Goal: Transaction & Acquisition: Purchase product/service

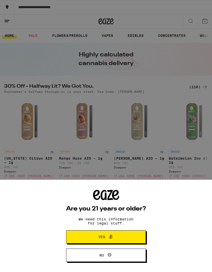
click at [113, 237] on icon at bounding box center [111, 237] width 6 height 6
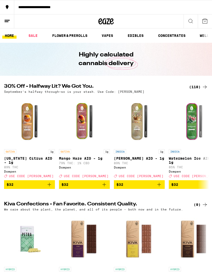
click at [53, 4] on button "**********" at bounding box center [106, 7] width 212 height 14
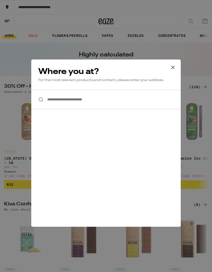
click at [84, 103] on input "**********" at bounding box center [106, 100] width 150 height 20
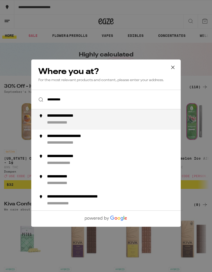
click at [90, 121] on div "**********" at bounding box center [116, 120] width 138 height 12
type input "**********"
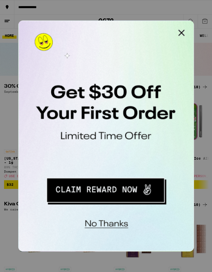
click at [64, 89] on button "Redirect to URL" at bounding box center [52, 88] width 63 height 13
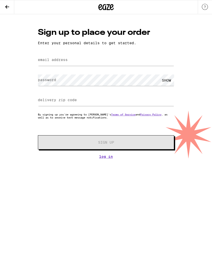
click at [6, 2] on button at bounding box center [7, 7] width 14 height 14
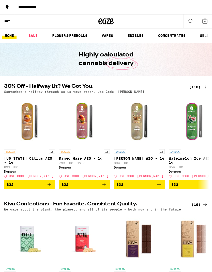
click at [206, 23] on icon at bounding box center [205, 21] width 5 height 5
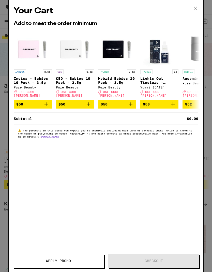
click at [196, 8] on icon at bounding box center [196, 8] width 8 height 8
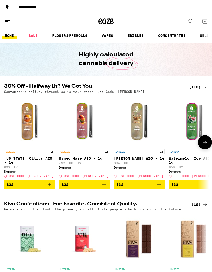
click at [182, 180] on link "INDICA 1g Watermelon Ice AIO - 1g 85% THC Dompen Deal Created with Sketch. USE …" at bounding box center [194, 138] width 51 height 85
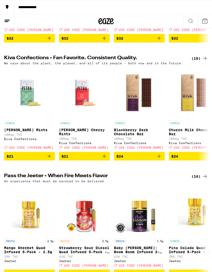
scroll to position [52, 0]
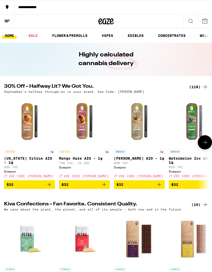
click at [34, 34] on link "SALE" at bounding box center [33, 36] width 14 height 6
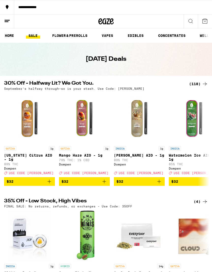
click at [202, 25] on button at bounding box center [205, 22] width 14 height 14
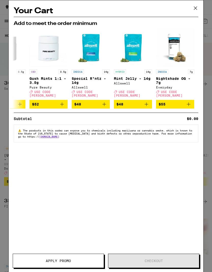
scroll to position [0, 238]
click at [142, 105] on span "$48" at bounding box center [133, 104] width 33 height 6
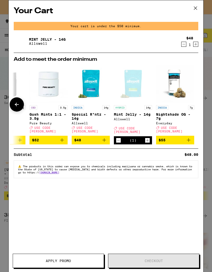
click at [195, 4] on button at bounding box center [196, 8] width 16 height 16
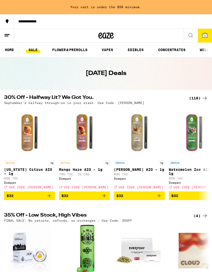
click at [113, 53] on link "VAPES" at bounding box center [107, 50] width 17 height 6
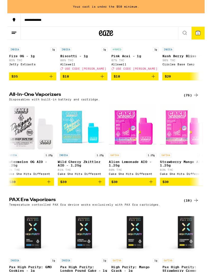
scroll to position [0, 859]
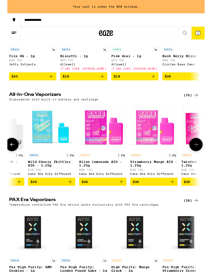
click at [95, 178] on p "Alien Lemonade AIO - 1.25g" at bounding box center [102, 176] width 51 height 8
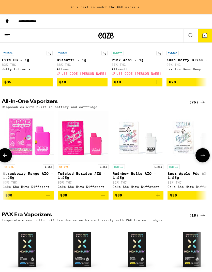
scroll to position [0, 990]
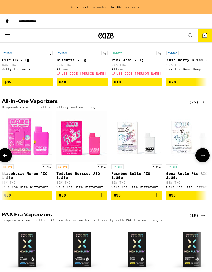
click at [89, 150] on img "Open page for Twisted Berries AIO - 1.25g from Cake She Hits Different" at bounding box center [82, 136] width 51 height 51
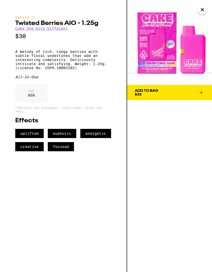
click at [169, 94] on span "Add To Bag $30" at bounding box center [170, 92] width 70 height 7
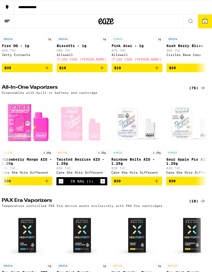
click at [205, 23] on span "2" at bounding box center [205, 21] width 2 height 3
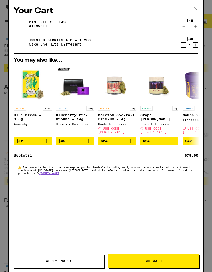
click at [58, 252] on div "Your Cart Mint Jelly - 14g Allswell $48 1 Twisted Berries AIO - 1.25g Cake She …" at bounding box center [106, 128] width 195 height 257
click at [84, 259] on span "Apply Promo" at bounding box center [58, 261] width 91 height 4
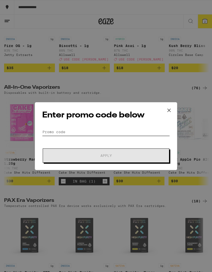
click at [95, 130] on input "Promo Code" at bounding box center [106, 132] width 128 height 8
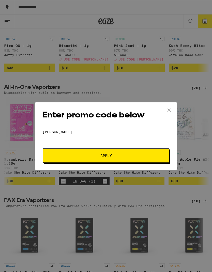
type input "Litty"
click at [123, 159] on button "Apply" at bounding box center [106, 156] width 127 height 14
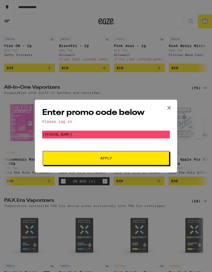
click at [136, 161] on button "Apply" at bounding box center [106, 158] width 127 height 14
click at [145, 131] on input "Litty" at bounding box center [106, 135] width 128 height 8
click at [170, 104] on icon at bounding box center [169, 108] width 8 height 8
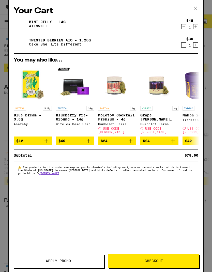
click at [131, 263] on button "Checkout" at bounding box center [153, 261] width 91 height 14
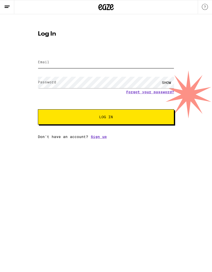
click at [92, 62] on input "Email" at bounding box center [106, 62] width 136 height 11
type input "hernandezcla16@icloud.com"
click at [169, 83] on div "SHOW" at bounding box center [166, 82] width 15 height 11
click at [145, 117] on span "Log In" at bounding box center [106, 117] width 95 height 4
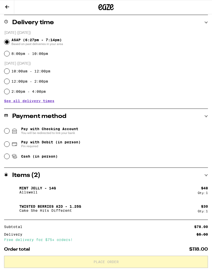
scroll to position [116, 0]
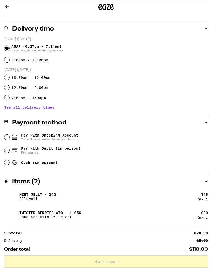
click at [21, 166] on span "Cash (in person)" at bounding box center [34, 163] width 46 height 6
click at [9, 165] on input "Cash (in person)" at bounding box center [6, 162] width 5 height 5
radio input "true"
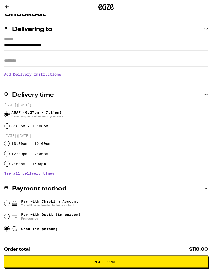
scroll to position [0, 0]
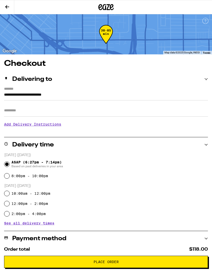
click at [6, 5] on icon at bounding box center [7, 7] width 6 height 6
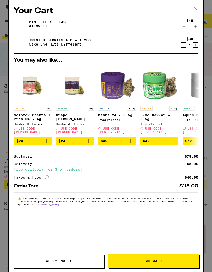
click at [64, 261] on span "Apply Promo" at bounding box center [58, 261] width 25 height 4
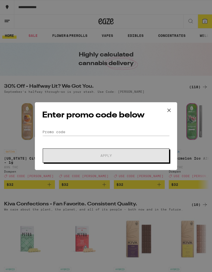
click at [105, 126] on div "Enter promo code below Promo Code Apply" at bounding box center [106, 136] width 143 height 68
click at [82, 128] on input "Promo Code" at bounding box center [106, 132] width 128 height 8
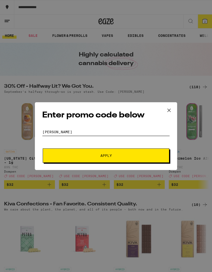
type input "Litty"
click at [143, 155] on span "Apply" at bounding box center [106, 156] width 92 height 4
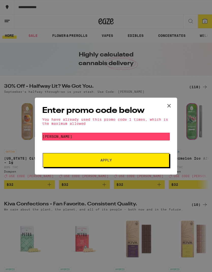
click at [169, 104] on icon at bounding box center [169, 106] width 8 height 8
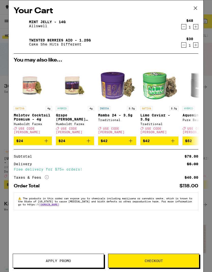
click at [183, 29] on icon "Decrement" at bounding box center [184, 27] width 5 height 6
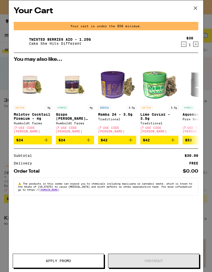
click at [21, 139] on span "$24" at bounding box center [19, 140] width 7 height 4
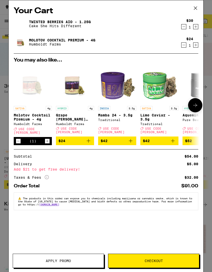
click at [29, 262] on span "Apply Promo" at bounding box center [58, 261] width 91 height 4
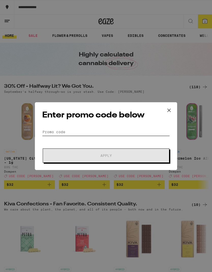
click at [116, 129] on input "Promo Code" at bounding box center [106, 132] width 128 height 8
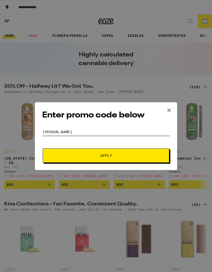
type input "Litty"
click at [123, 156] on span "Apply" at bounding box center [106, 156] width 92 height 4
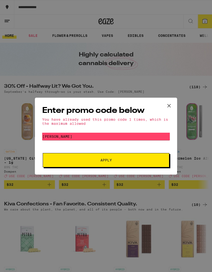
click at [166, 98] on button at bounding box center [169, 106] width 16 height 16
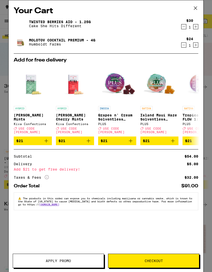
click at [197, 7] on icon at bounding box center [196, 8] width 8 height 8
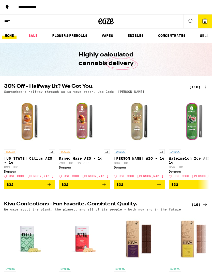
click at [204, 26] on button "2" at bounding box center [205, 22] width 14 height 14
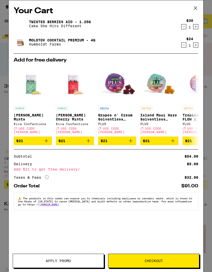
click at [194, 5] on icon at bounding box center [196, 8] width 8 height 8
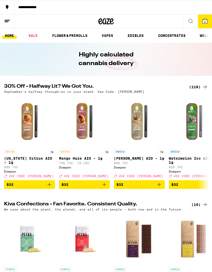
click at [7, 19] on icon at bounding box center [7, 21] width 6 height 6
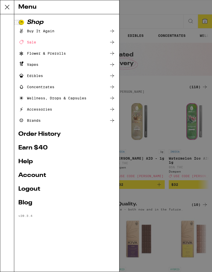
click at [51, 174] on link "Account" at bounding box center [66, 176] width 97 height 6
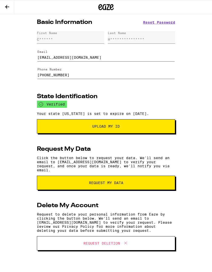
click at [9, 11] on button at bounding box center [7, 7] width 14 height 14
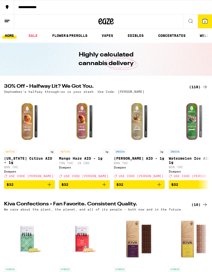
click at [6, 20] on line at bounding box center [7, 20] width 5 height 0
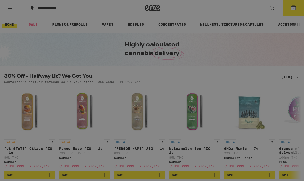
click at [212, 80] on div "Menu Shop Buy It Again Sale Flower & Prerolls Vapes Edibles Concentrates Wellne…" at bounding box center [152, 90] width 304 height 181
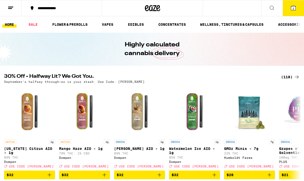
click at [212, 9] on icon at bounding box center [293, 8] width 5 height 5
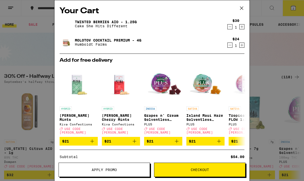
click at [118, 163] on button "Apply Promo" at bounding box center [104, 169] width 91 height 14
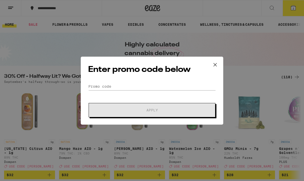
scroll to position [34, 0]
click at [148, 57] on div "Enter promo code below Promo Code Apply" at bounding box center [152, 91] width 143 height 68
click at [146, 82] on input "Promo Code" at bounding box center [152, 86] width 128 height 8
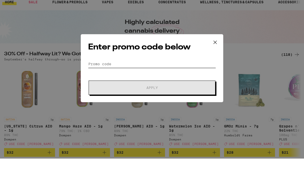
scroll to position [0, 0]
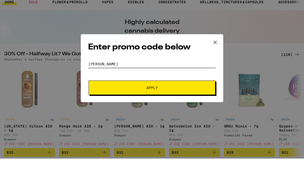
type input "Litty"
click at [212, 41] on div "Enter promo code below Promo Code Litty Apply" at bounding box center [152, 90] width 304 height 181
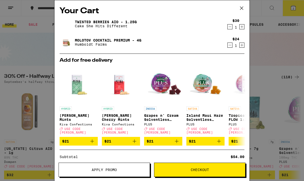
scroll to position [-1, 0]
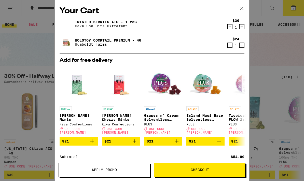
click at [212, 26] on div "Your Cart Twisted Berries AIO - 1.25g Cake She Hits Different $30 1 Molotov Coc…" at bounding box center [151, 82] width 195 height 165
click at [212, 27] on button "Increment" at bounding box center [241, 26] width 5 height 5
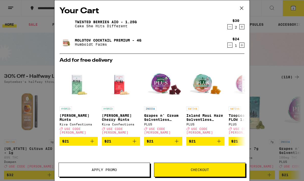
click at [212, 29] on icon "Increment" at bounding box center [242, 27] width 5 height 6
click at [212, 30] on icon "Increment" at bounding box center [242, 27] width 5 height 6
click at [212, 32] on div "Twisted Berries AIO - 1.25g Cake She Hits Different $30 4 Molotov Cocktail Prem…" at bounding box center [152, 35] width 185 height 37
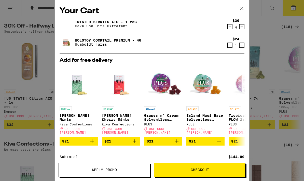
click at [212, 8] on icon at bounding box center [242, 8] width 8 height 8
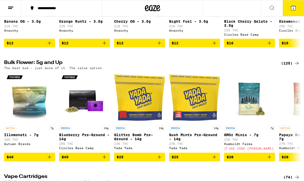
scroll to position [594, 0]
